Goal: Information Seeking & Learning: Find contact information

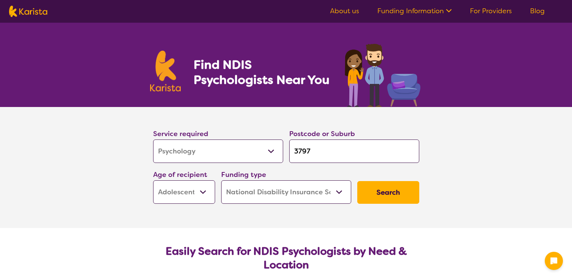
select select "Psychology"
select select "AS"
select select "NDIS"
select select "Psychology"
select select "AS"
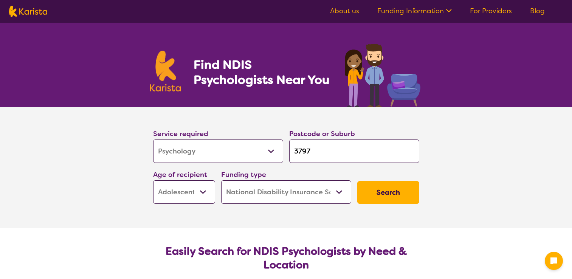
select select "NDIS"
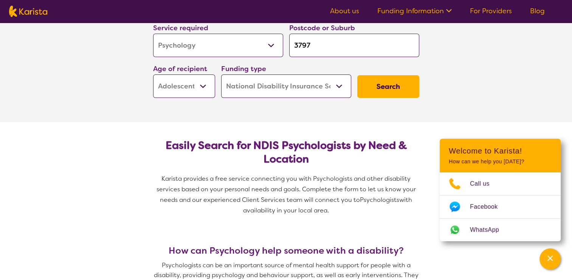
click at [388, 87] on button "Search" at bounding box center [389, 86] width 62 height 23
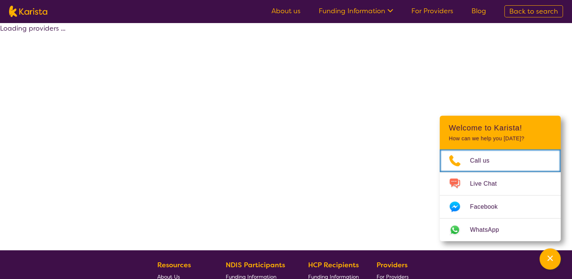
select select "by_score"
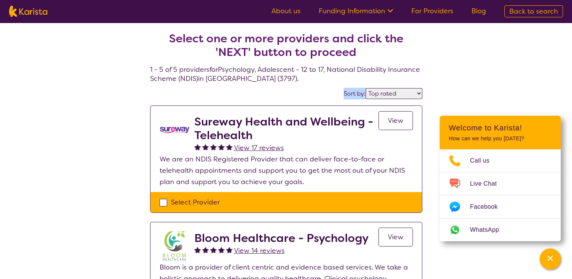
drag, startPoint x: 388, startPoint y: 87, endPoint x: 462, endPoint y: 91, distance: 74.6
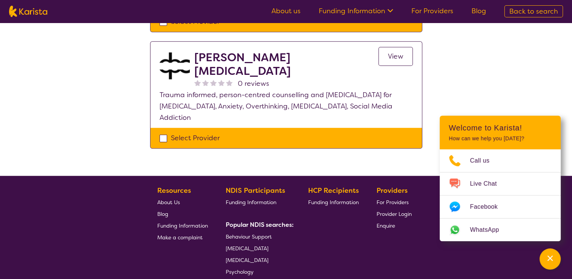
scroll to position [496, 0]
